Goal: Download file/media

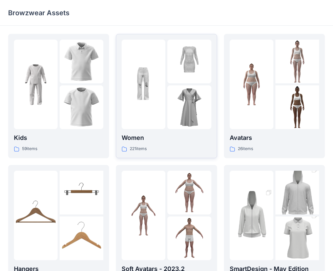
click at [160, 90] on div at bounding box center [144, 85] width 44 height 90
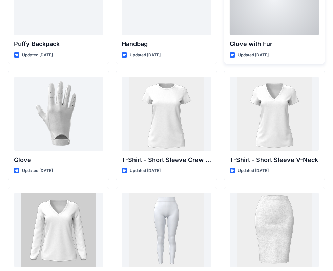
scroll to position [5340, 0]
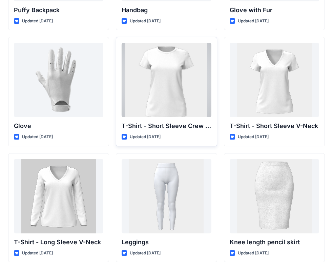
click at [164, 72] on div at bounding box center [167, 80] width 90 height 75
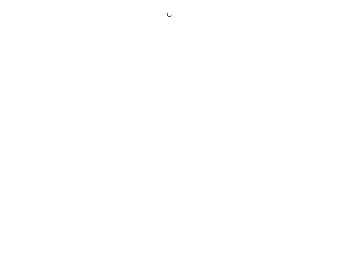
click at [164, 72] on div at bounding box center [169, 135] width 339 height 271
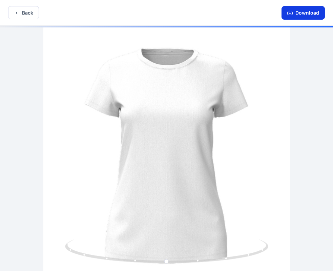
click at [312, 13] on button "Download" at bounding box center [303, 13] width 43 height 14
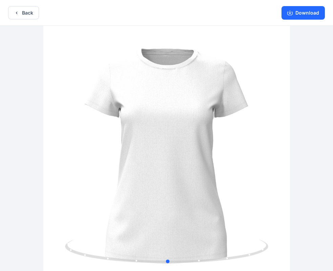
drag, startPoint x: 258, startPoint y: 91, endPoint x: 253, endPoint y: 101, distance: 11.8
click at [253, 101] on div at bounding box center [166, 149] width 333 height 247
drag, startPoint x: 183, startPoint y: 156, endPoint x: 219, endPoint y: 165, distance: 37.5
click at [219, 165] on div at bounding box center [166, 149] width 333 height 247
click at [313, 13] on button "Download" at bounding box center [303, 13] width 43 height 14
